Goal: Information Seeking & Learning: Learn about a topic

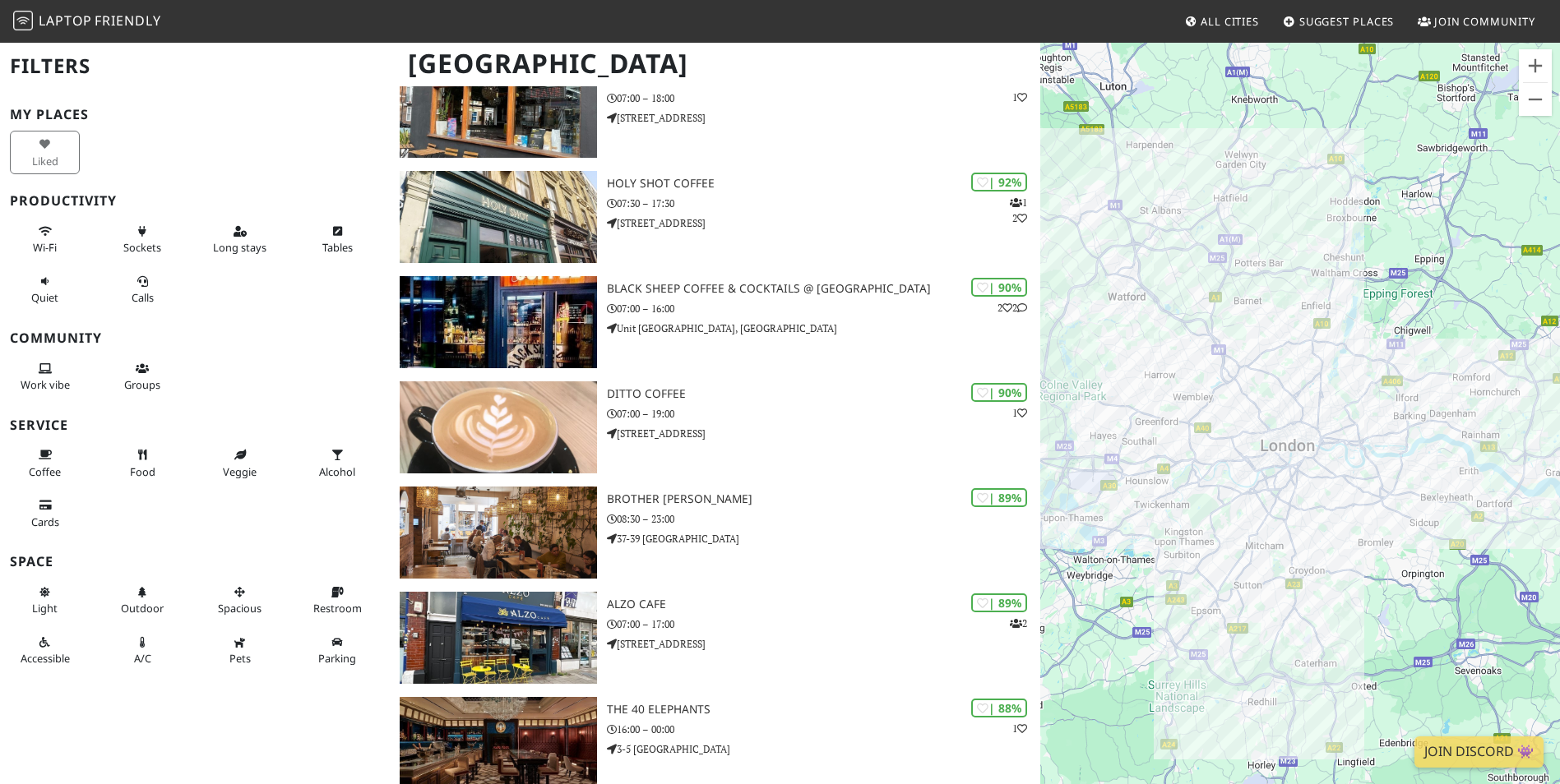
scroll to position [822, 0]
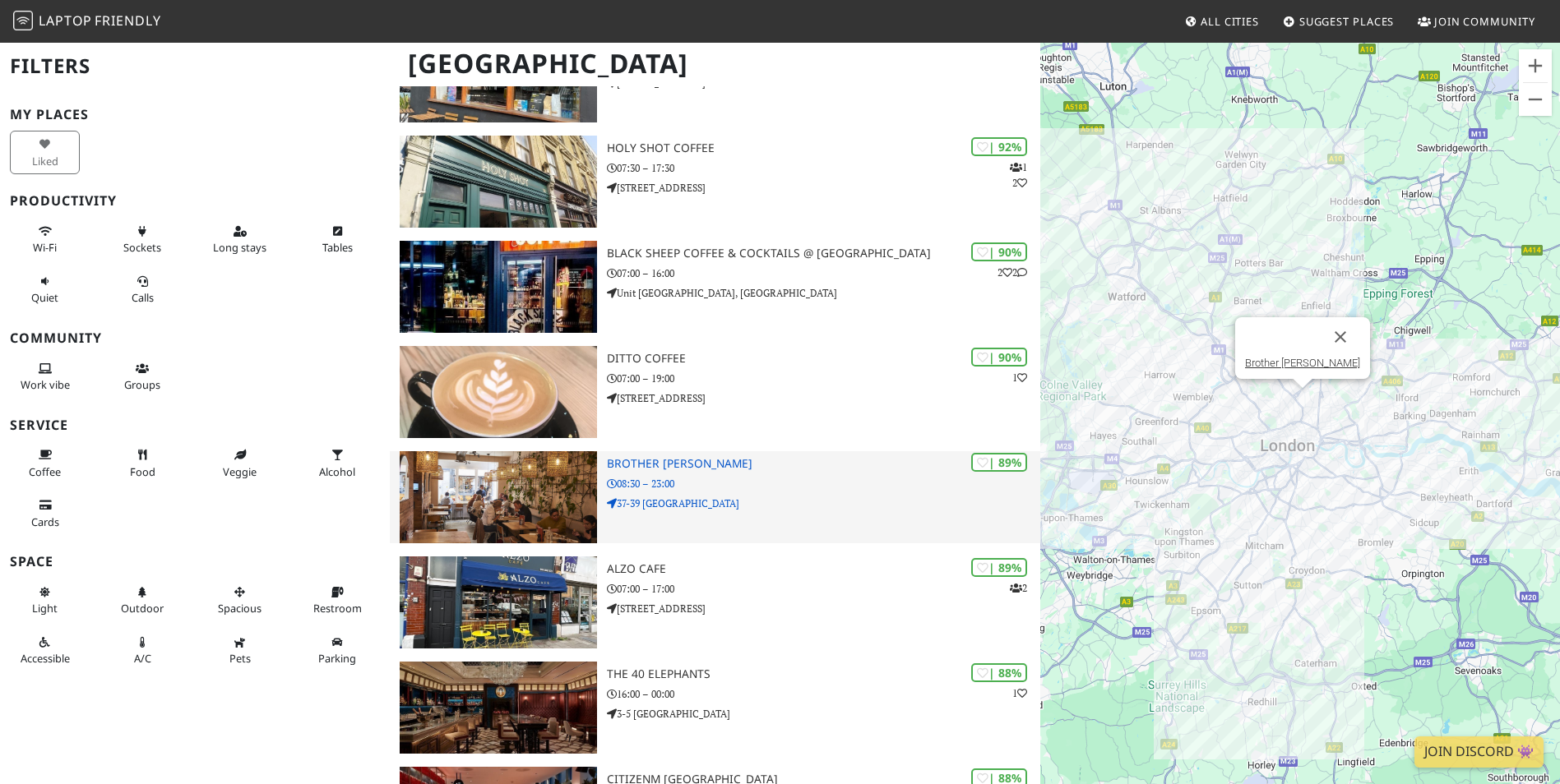
click at [683, 476] on p "08:30 – 23:00" at bounding box center [823, 484] width 433 height 15
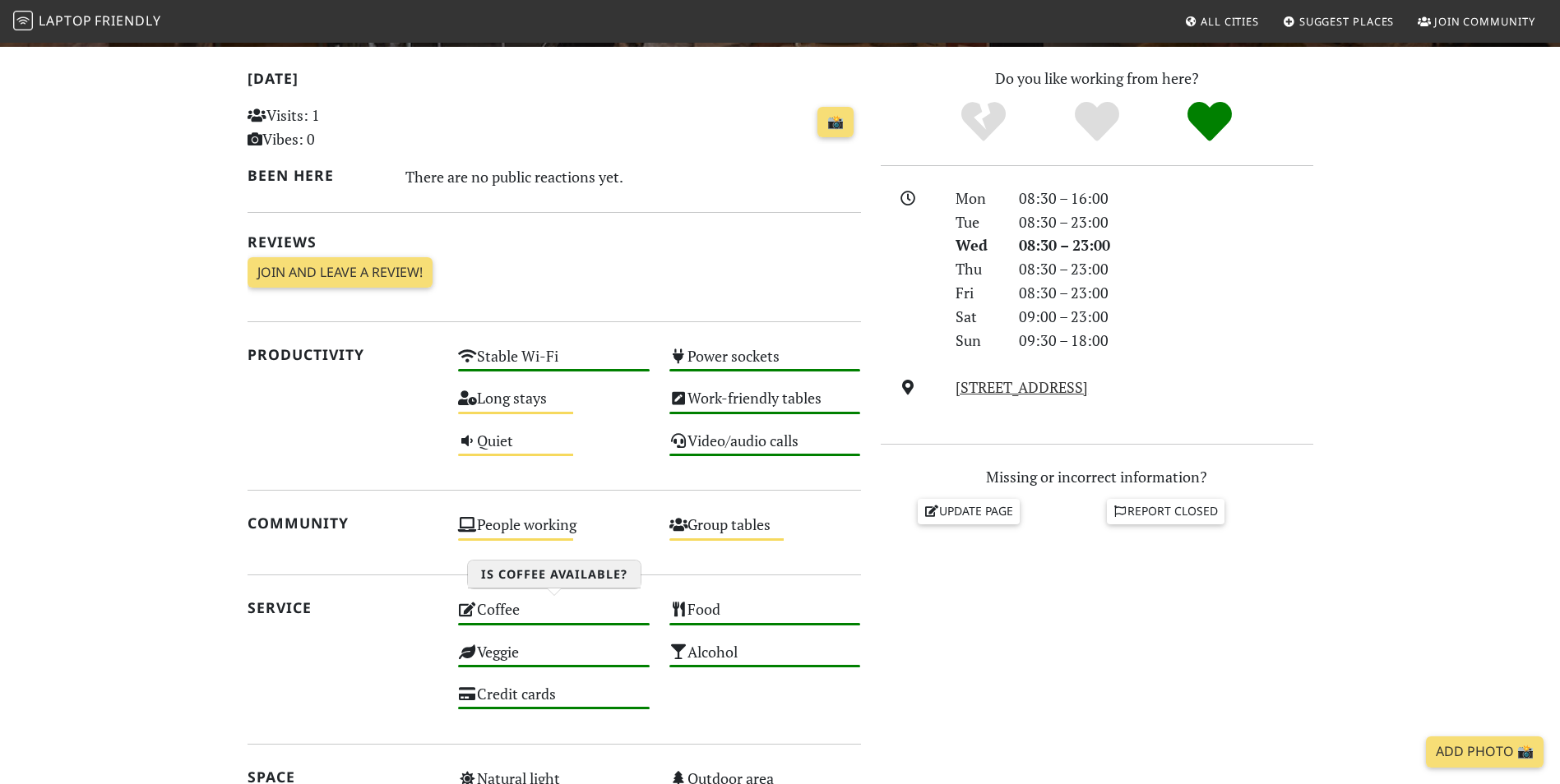
scroll to position [316, 0]
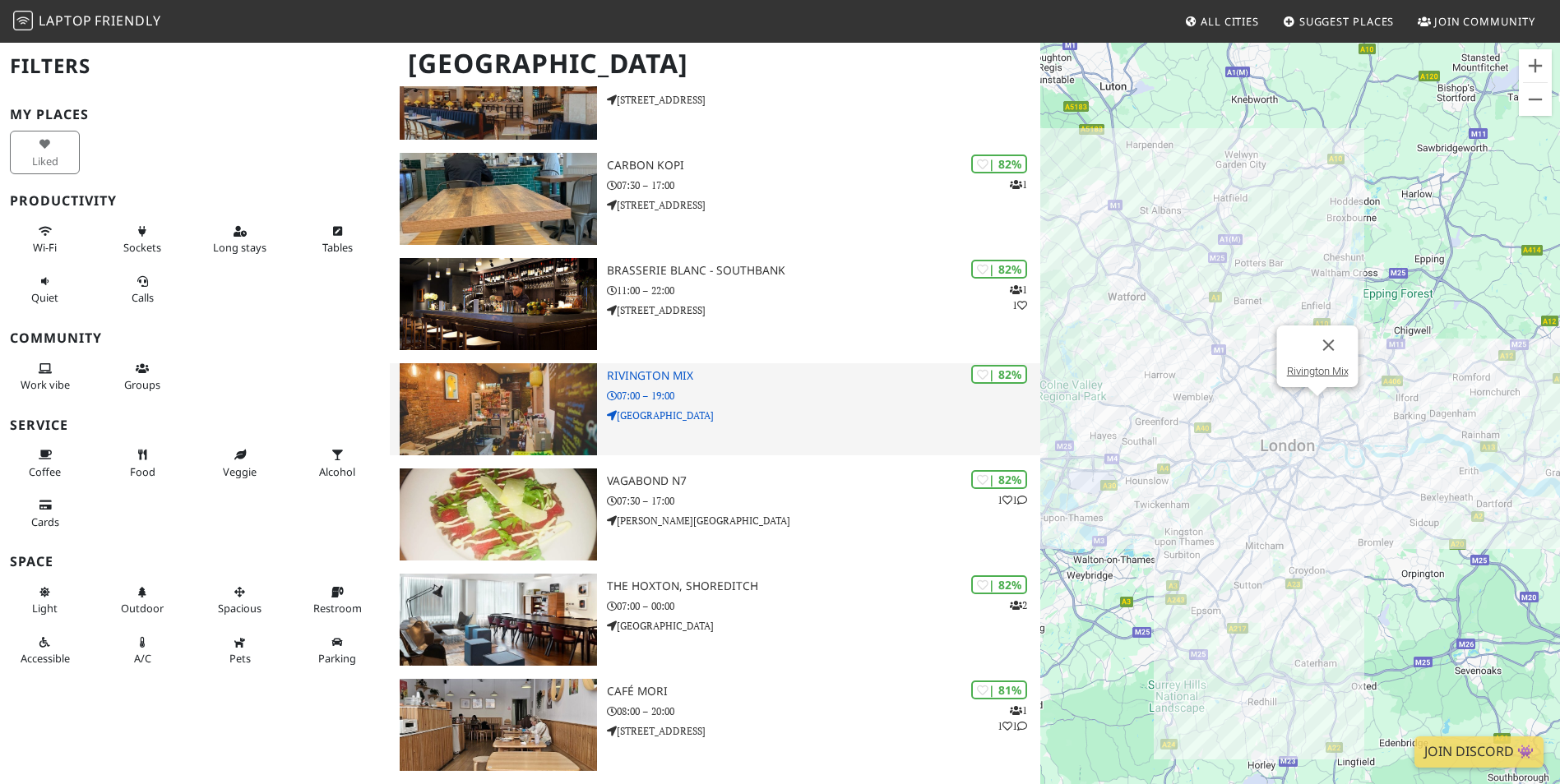
scroll to position [4849, 0]
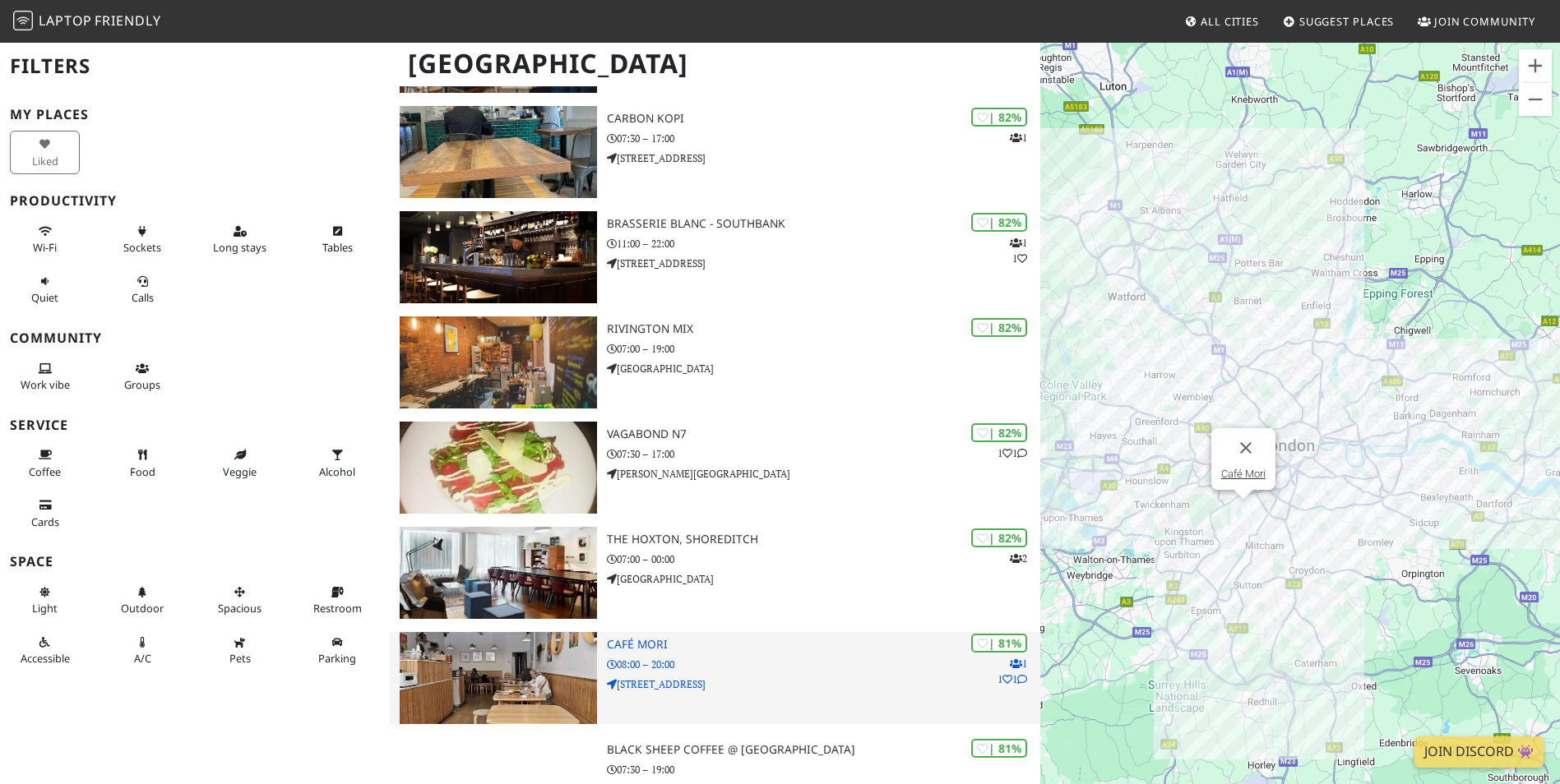
click at [661, 642] on h3 "Café Mori" at bounding box center [823, 644] width 433 height 14
